Goal: Find contact information: Find contact information

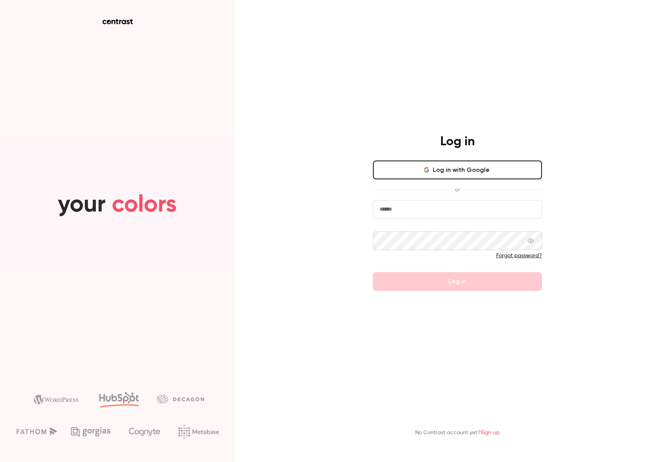
click at [434, 169] on button "Log in with Google" at bounding box center [457, 169] width 169 height 19
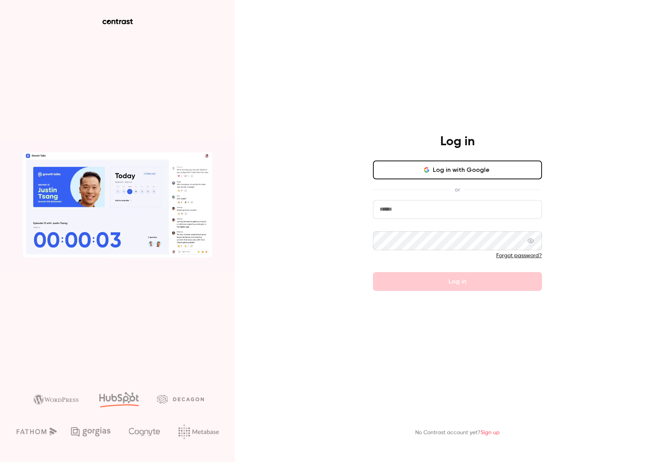
click at [449, 178] on button "Log in with Google" at bounding box center [457, 169] width 169 height 19
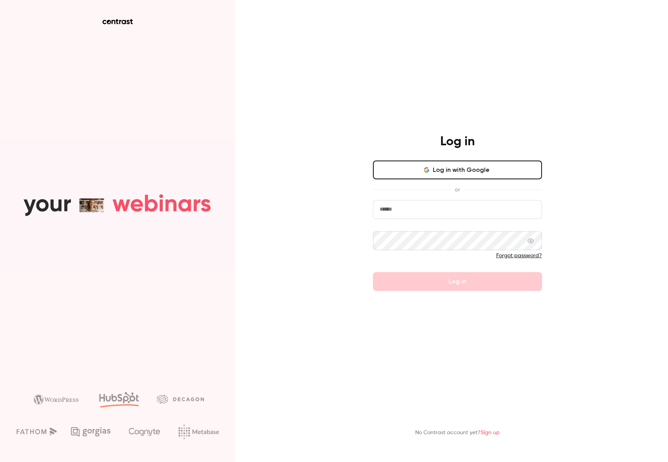
click at [393, 169] on button "Log in with Google" at bounding box center [457, 169] width 169 height 19
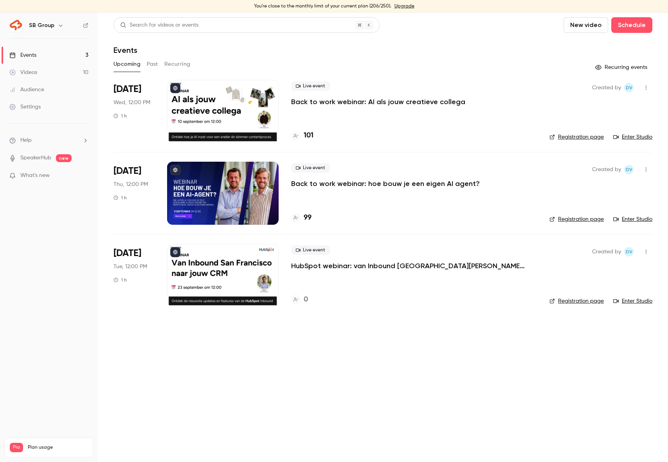
click at [301, 218] on div "99" at bounding box center [301, 218] width 20 height 11
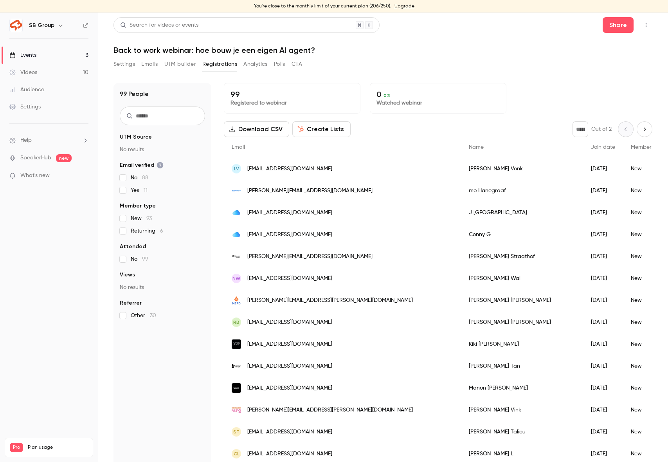
click at [393, 129] on div "Download CSV Create Lists * Out of 2" at bounding box center [438, 129] width 429 height 16
click at [254, 127] on button "Download CSV" at bounding box center [256, 129] width 65 height 16
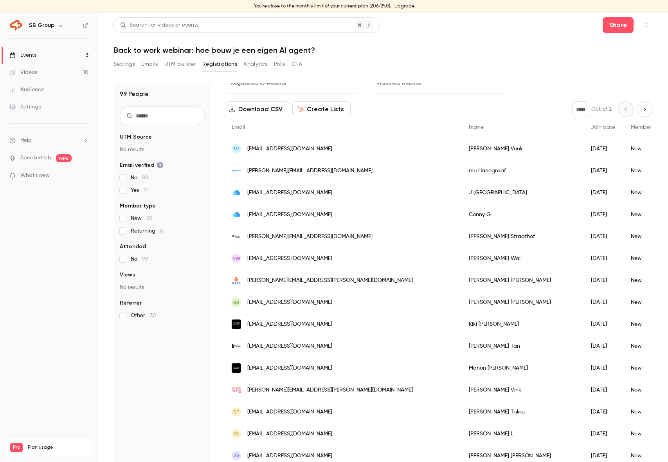
scroll to position [94, 0]
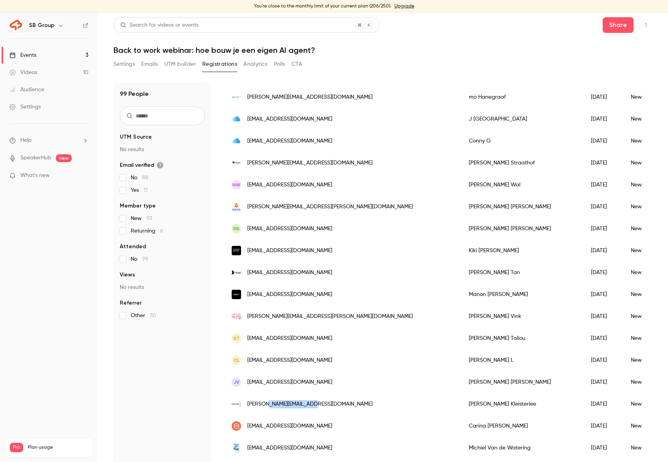
drag, startPoint x: 314, startPoint y: 404, endPoint x: 266, endPoint y: 403, distance: 48.2
click at [266, 403] on div "[PERSON_NAME][EMAIL_ADDRESS][DOMAIN_NAME]" at bounding box center [342, 404] width 237 height 22
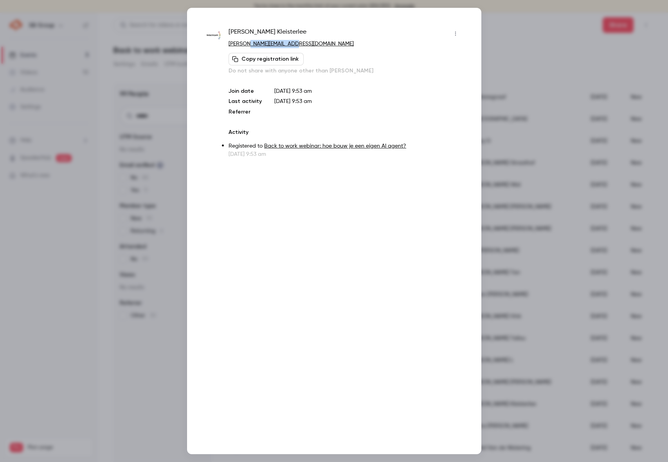
drag, startPoint x: 283, startPoint y: 43, endPoint x: 248, endPoint y: 44, distance: 34.9
click at [248, 44] on p "[PERSON_NAME][EMAIL_ADDRESS][DOMAIN_NAME]" at bounding box center [345, 44] width 233 height 8
copy link "[DOMAIN_NAME]"
click at [157, 220] on div at bounding box center [334, 231] width 668 height 462
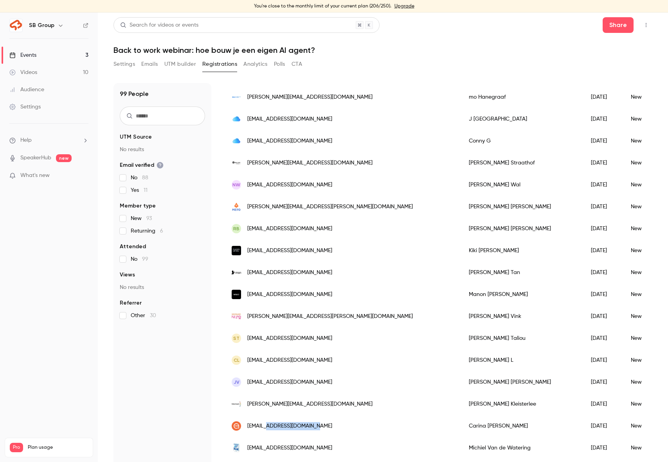
drag, startPoint x: 323, startPoint y: 424, endPoint x: 268, endPoint y: 427, distance: 54.5
click at [268, 427] on div "[EMAIL_ADDRESS][DOMAIN_NAME]" at bounding box center [342, 426] width 237 height 22
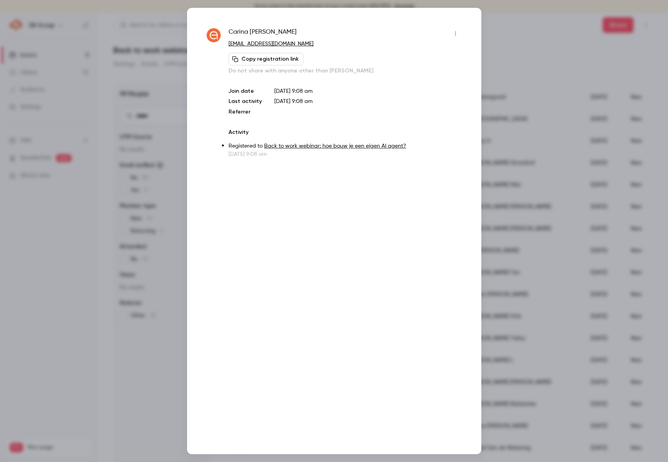
click at [309, 28] on div "[PERSON_NAME]" at bounding box center [345, 33] width 233 height 13
drag, startPoint x: 311, startPoint y: 42, endPoint x: 249, endPoint y: 43, distance: 62.6
click at [249, 43] on p "[EMAIL_ADDRESS][DOMAIN_NAME]" at bounding box center [345, 44] width 233 height 8
copy link "[DOMAIN_NAME]"
click at [140, 202] on div at bounding box center [334, 231] width 668 height 462
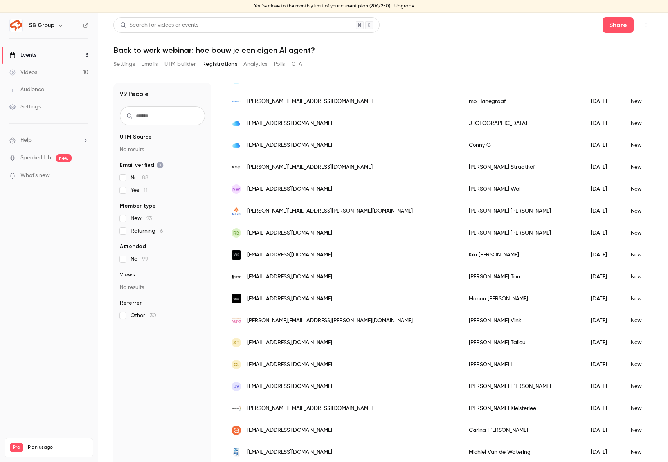
scroll to position [14, 0]
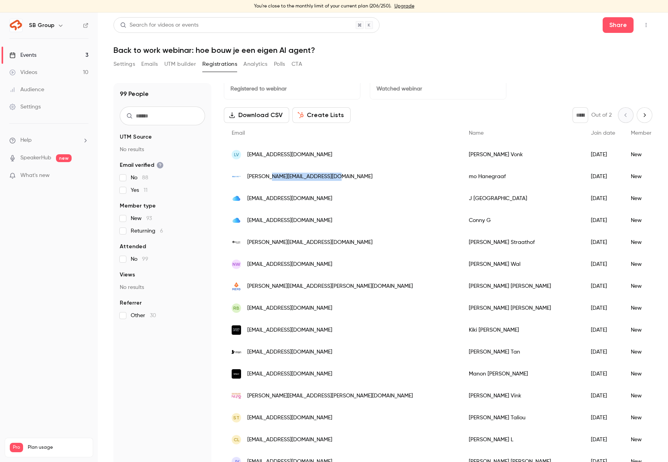
drag, startPoint x: 342, startPoint y: 176, endPoint x: 274, endPoint y: 174, distance: 67.4
click at [274, 174] on div "[PERSON_NAME][EMAIL_ADDRESS][DOMAIN_NAME]" at bounding box center [342, 177] width 237 height 22
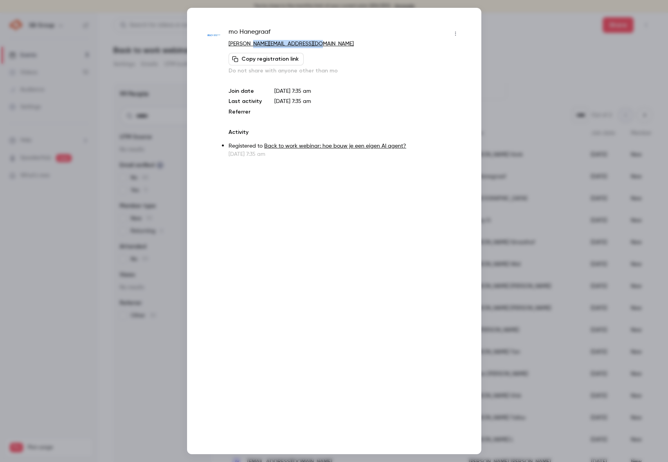
drag, startPoint x: 324, startPoint y: 43, endPoint x: 254, endPoint y: 45, distance: 70.5
click at [254, 45] on p "[PERSON_NAME][EMAIL_ADDRESS][DOMAIN_NAME]" at bounding box center [345, 44] width 233 height 8
copy link "[DOMAIN_NAME]"
click at [136, 209] on div at bounding box center [334, 231] width 668 height 462
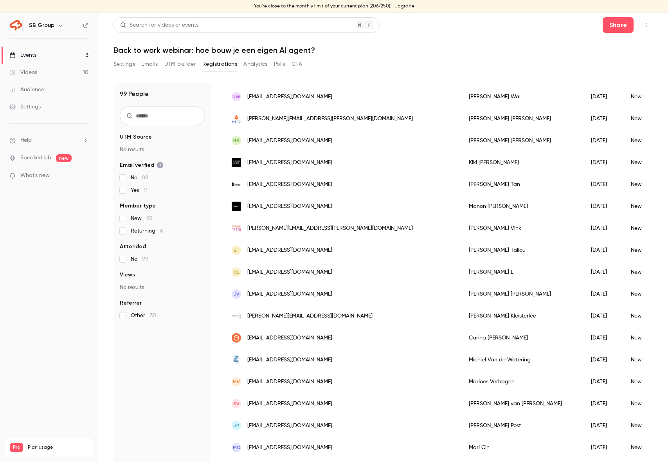
scroll to position [215, 0]
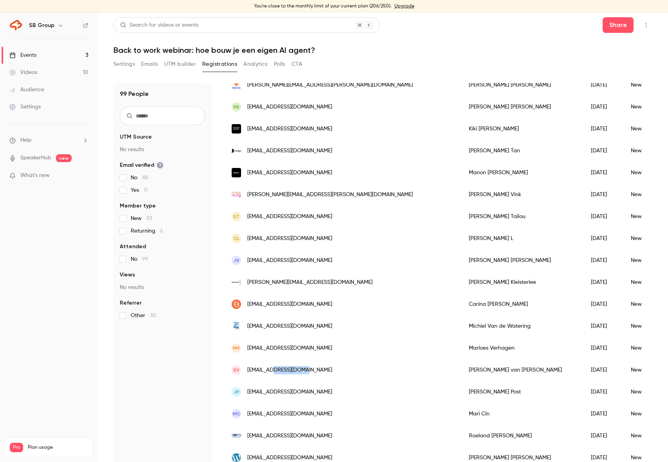
drag, startPoint x: 332, startPoint y: 368, endPoint x: 274, endPoint y: 367, distance: 57.2
click at [274, 367] on div "Sv [EMAIL_ADDRESS][DOMAIN_NAME]" at bounding box center [342, 370] width 237 height 22
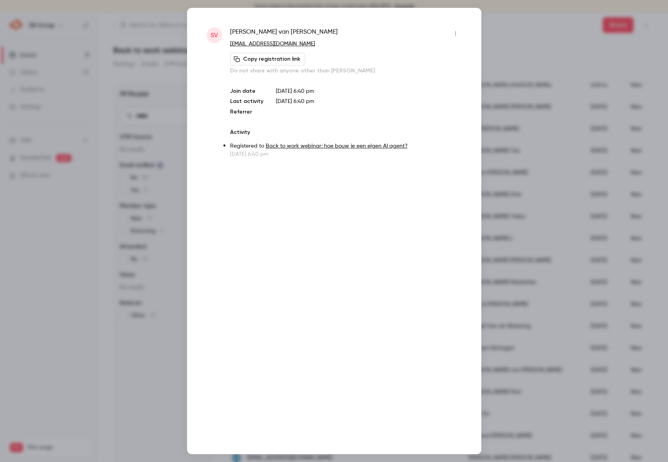
click at [143, 408] on div at bounding box center [334, 231] width 668 height 462
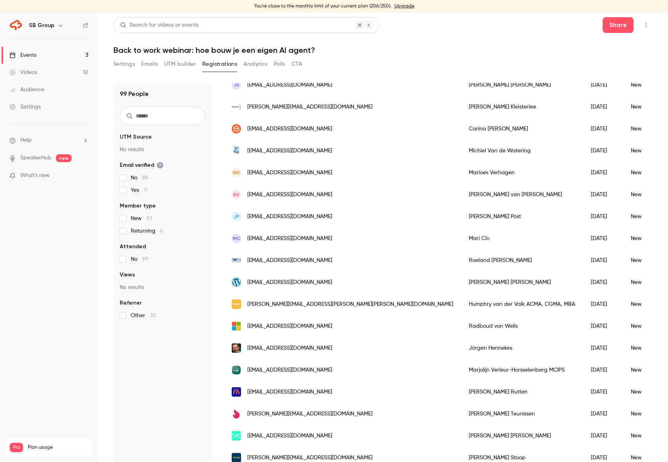
scroll to position [476, 0]
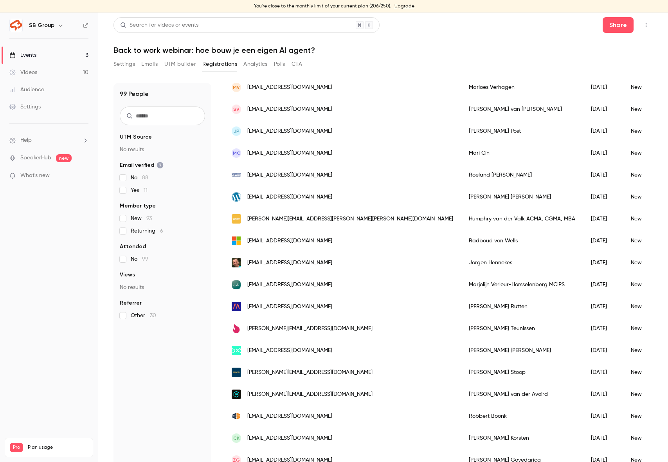
click at [343, 349] on div "[EMAIL_ADDRESS][DOMAIN_NAME]" at bounding box center [342, 350] width 237 height 22
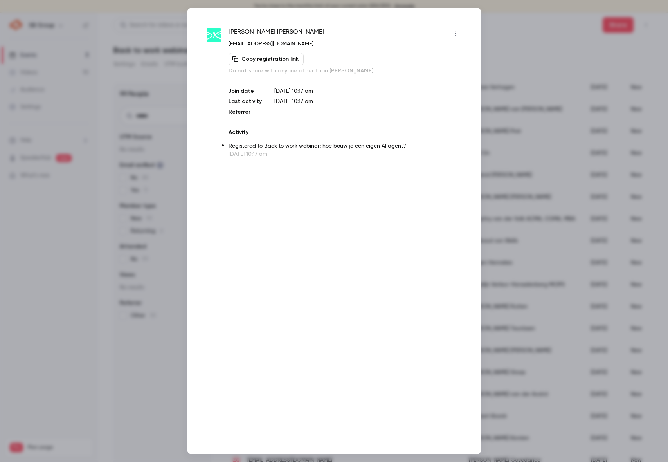
drag, startPoint x: 320, startPoint y: 41, endPoint x: 258, endPoint y: 44, distance: 61.9
click at [258, 44] on p "[EMAIL_ADDRESS][DOMAIN_NAME]" at bounding box center [345, 44] width 233 height 8
copy link "[DOMAIN_NAME]"
click at [154, 205] on div at bounding box center [334, 231] width 668 height 462
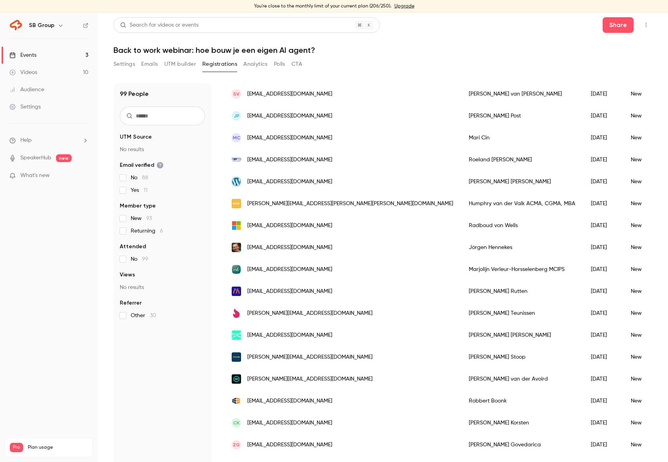
scroll to position [509, 0]
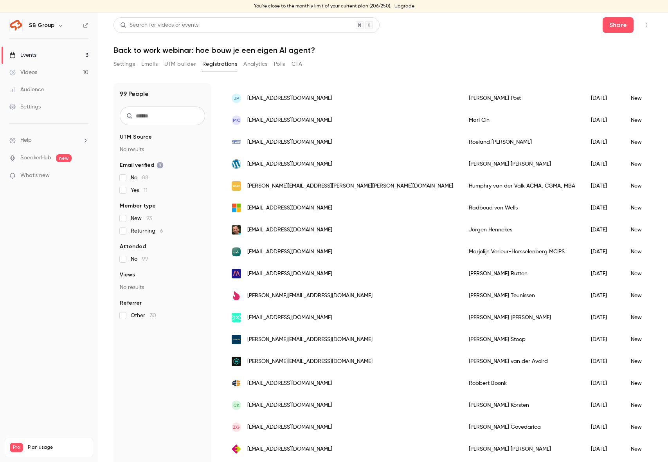
click at [316, 339] on div "[PERSON_NAME][EMAIL_ADDRESS][DOMAIN_NAME]" at bounding box center [342, 339] width 237 height 22
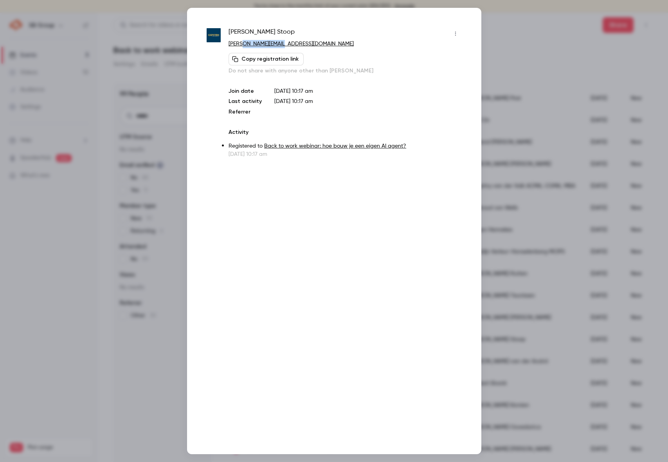
drag, startPoint x: 287, startPoint y: 44, endPoint x: 242, endPoint y: 45, distance: 45.0
click at [242, 45] on p "[PERSON_NAME][EMAIL_ADDRESS][DOMAIN_NAME]" at bounding box center [345, 44] width 233 height 8
copy link "[DOMAIN_NAME]"
click at [139, 171] on div at bounding box center [334, 231] width 668 height 462
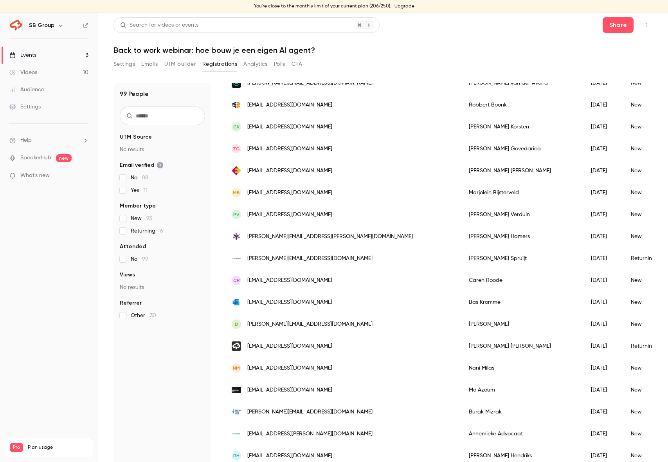
scroll to position [9, 0]
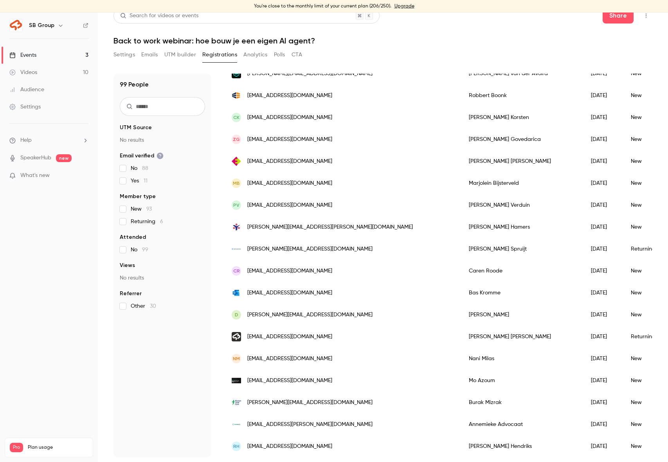
click at [4, 362] on nav "SB Group Events 3 Videos 10 Audience Settings Help SpeakerHub new What's new Pr…" at bounding box center [49, 237] width 98 height 449
drag, startPoint x: 317, startPoint y: 377, endPoint x: 259, endPoint y: 375, distance: 57.6
click at [259, 375] on div "[EMAIL_ADDRESS][DOMAIN_NAME]" at bounding box center [342, 380] width 237 height 22
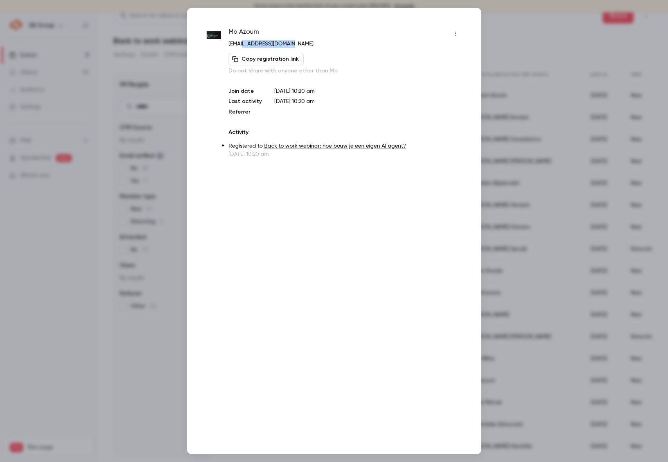
drag, startPoint x: 281, startPoint y: 42, endPoint x: 240, endPoint y: 45, distance: 40.4
click at [240, 45] on p "[EMAIL_ADDRESS][DOMAIN_NAME]" at bounding box center [345, 44] width 233 height 8
copy link "[DOMAIN_NAME]"
click at [90, 311] on div at bounding box center [334, 231] width 668 height 462
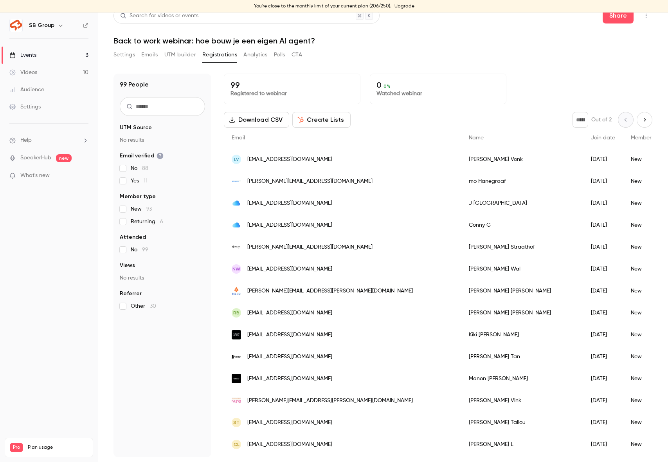
scroll to position [0, 0]
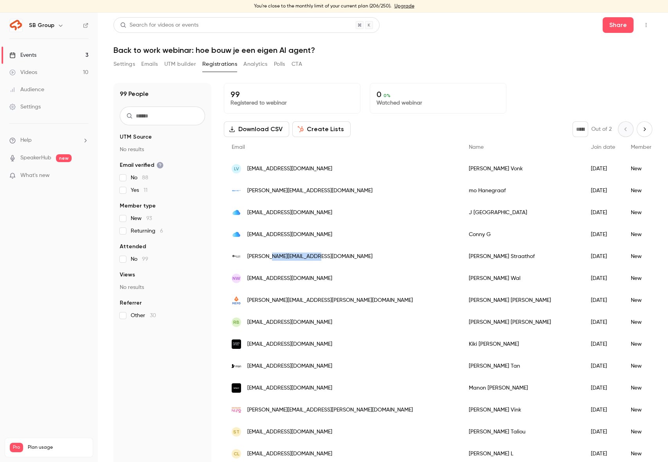
drag, startPoint x: 318, startPoint y: 257, endPoint x: 271, endPoint y: 257, distance: 47.4
click at [271, 257] on div "[PERSON_NAME][EMAIL_ADDRESS][DOMAIN_NAME]" at bounding box center [342, 256] width 237 height 22
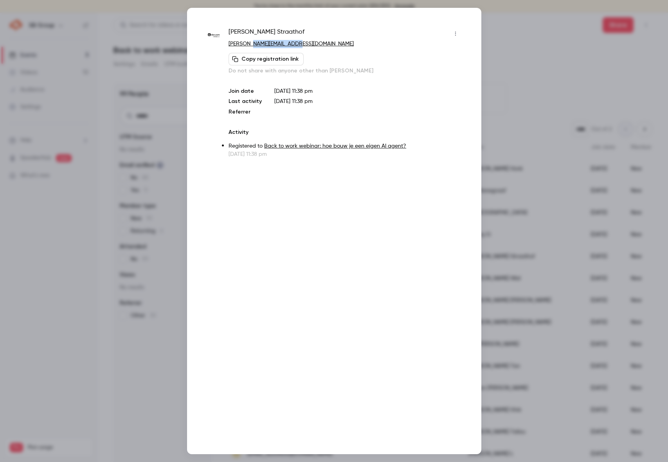
drag, startPoint x: 304, startPoint y: 47, endPoint x: 251, endPoint y: 43, distance: 52.9
click at [251, 43] on p "[PERSON_NAME][EMAIL_ADDRESS][DOMAIN_NAME]" at bounding box center [345, 44] width 233 height 8
copy link "[DOMAIN_NAME]"
click at [161, 209] on div at bounding box center [334, 231] width 668 height 462
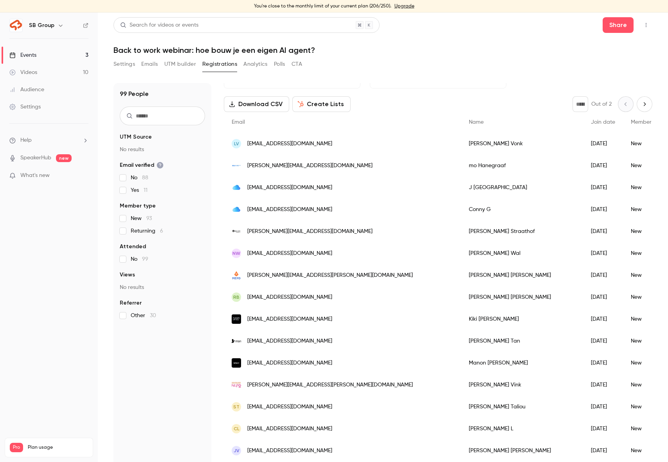
scroll to position [50, 0]
